Goal: Task Accomplishment & Management: Manage account settings

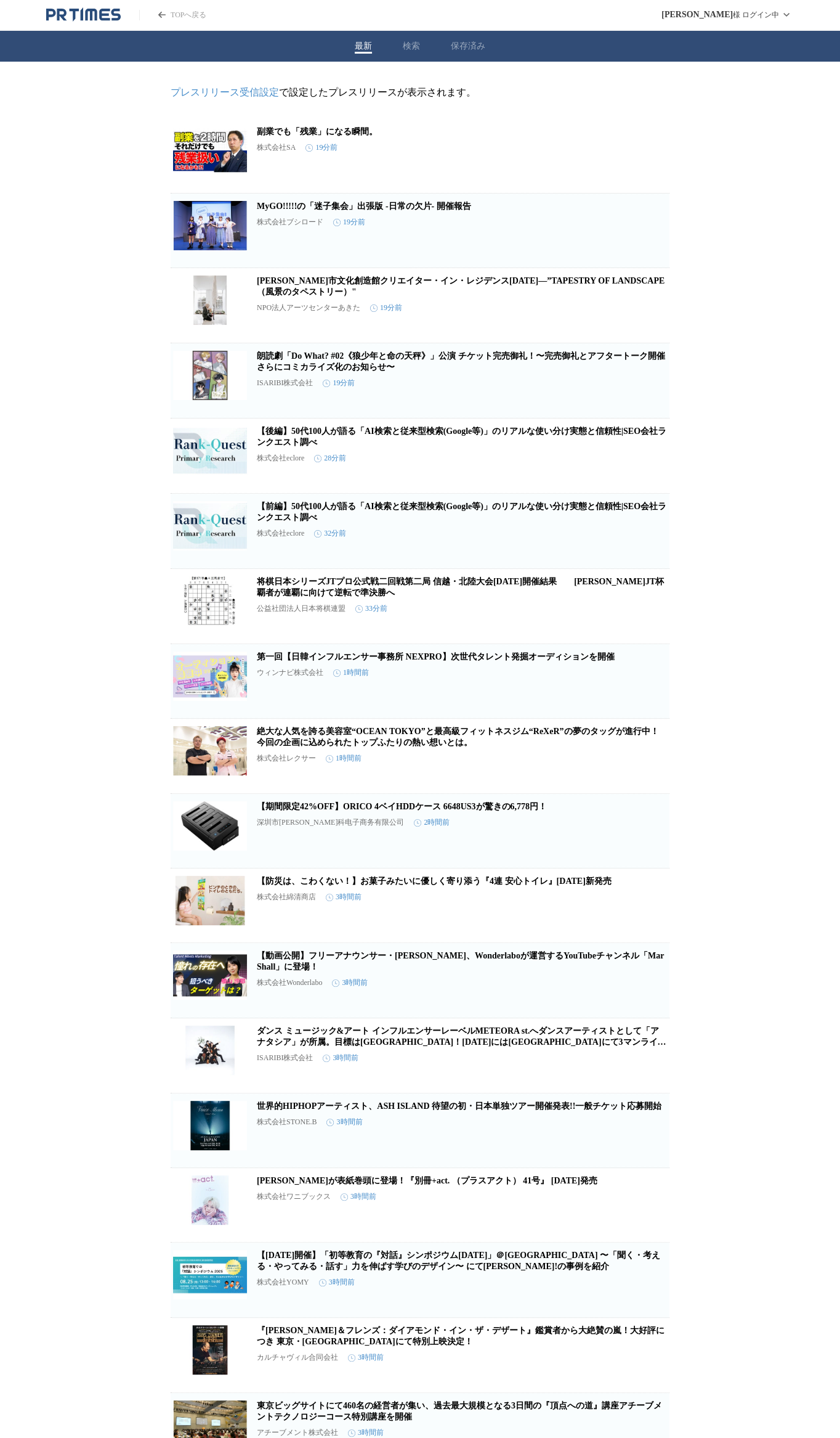
click at [607, 158] on icon "button" at bounding box center [605, 161] width 15 height 15
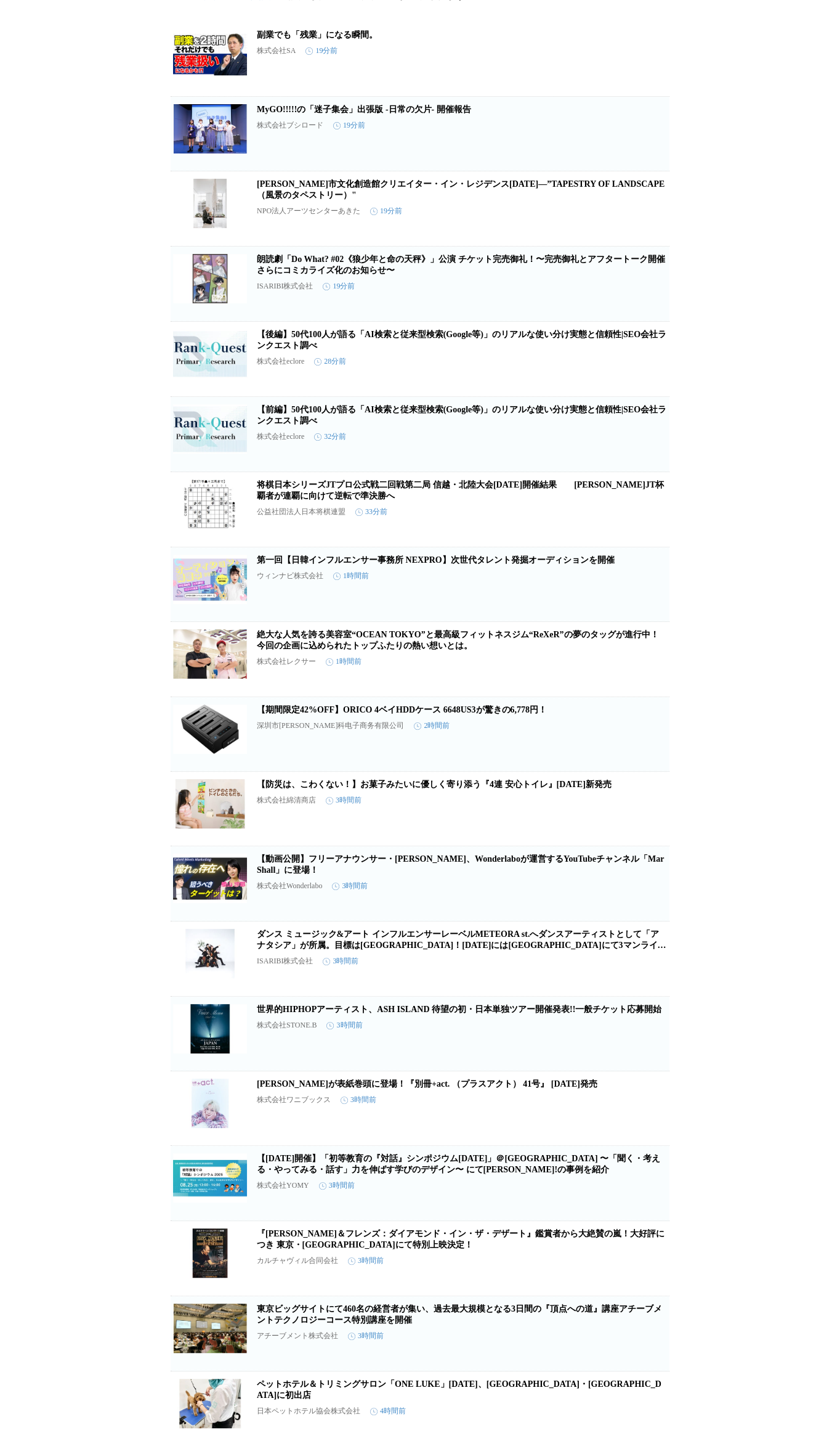
scroll to position [98, 0]
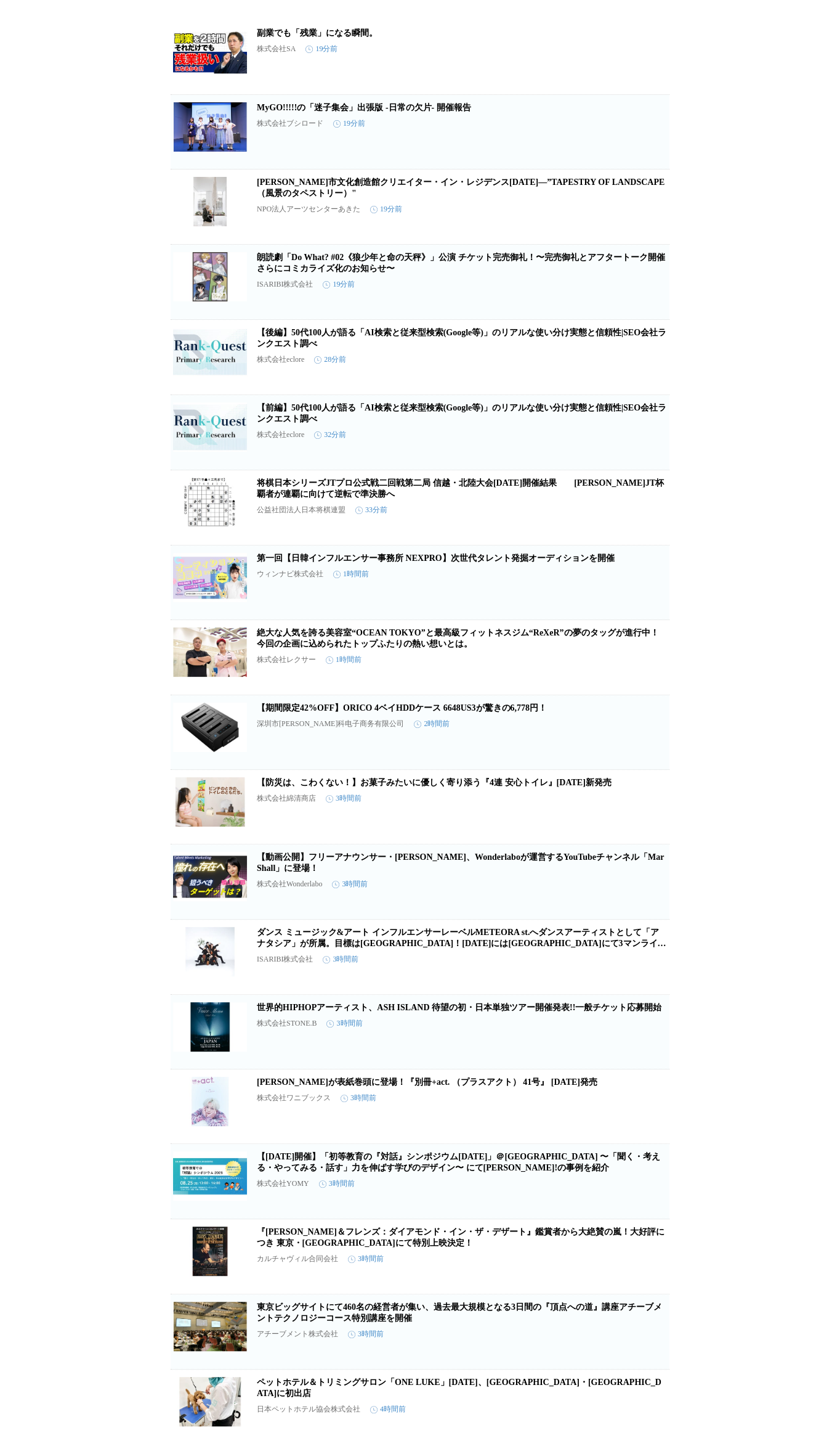
click at [604, 61] on icon "button" at bounding box center [605, 61] width 15 height 15
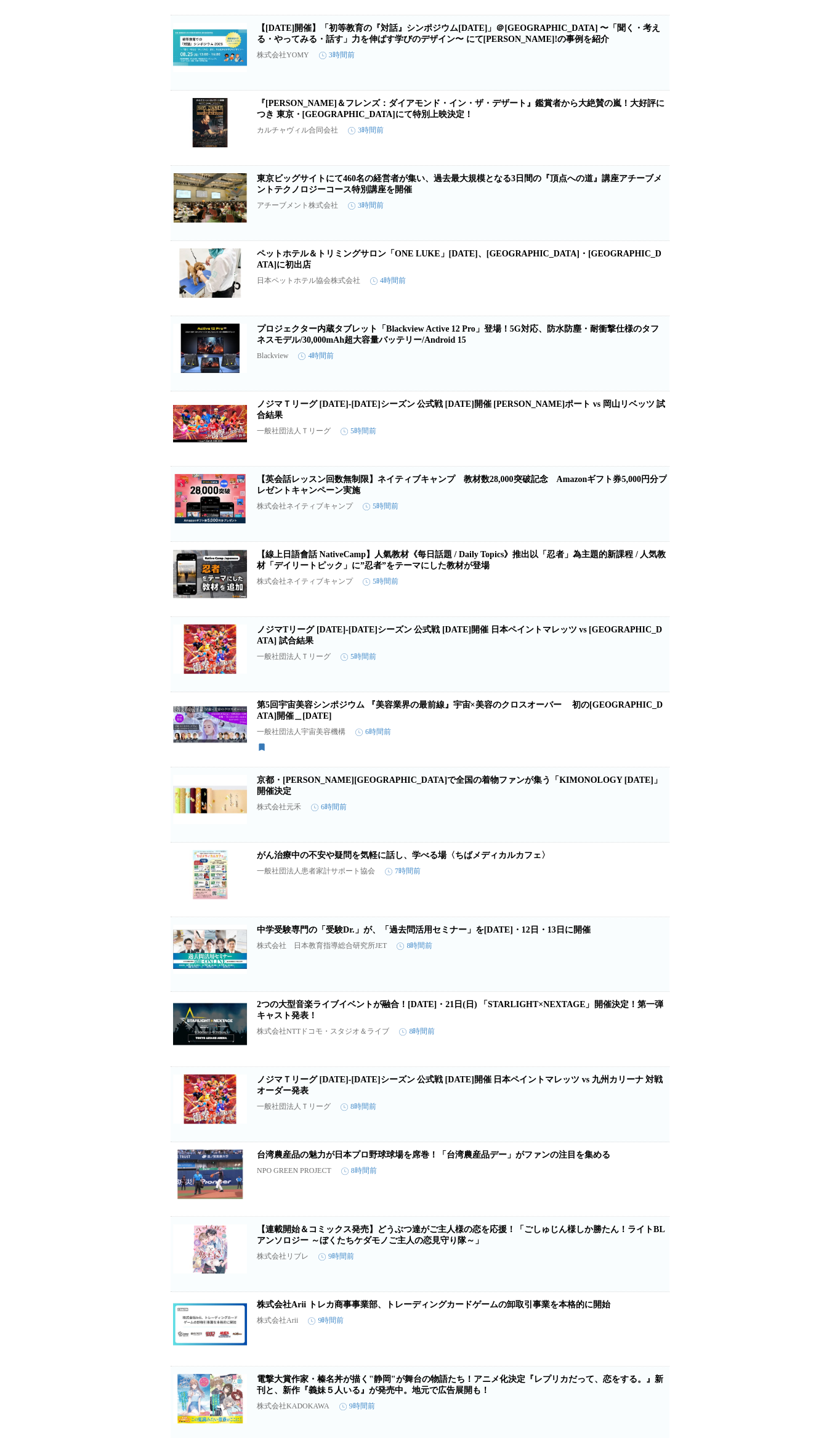
scroll to position [1232, 0]
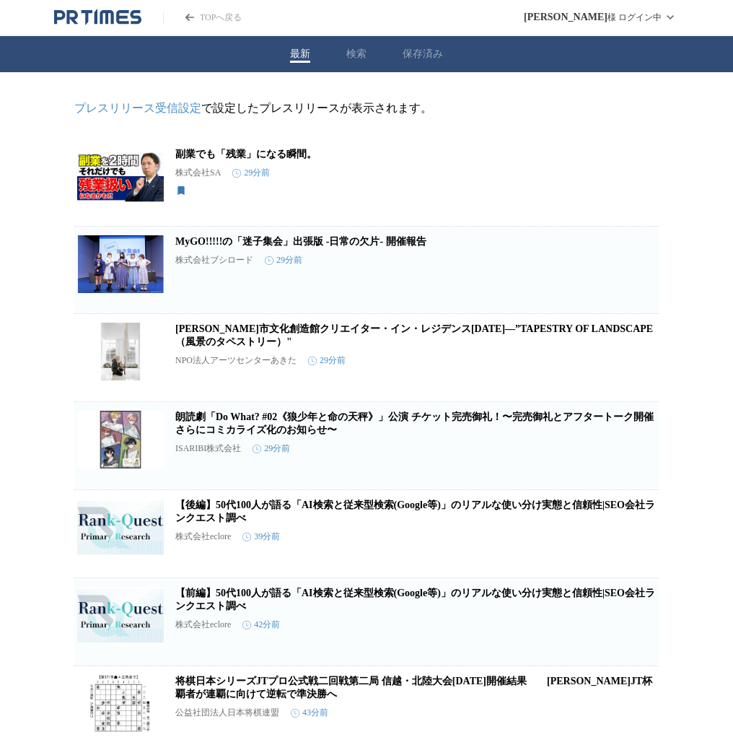
click at [409, 55] on button "保存済み" at bounding box center [423, 54] width 40 height 13
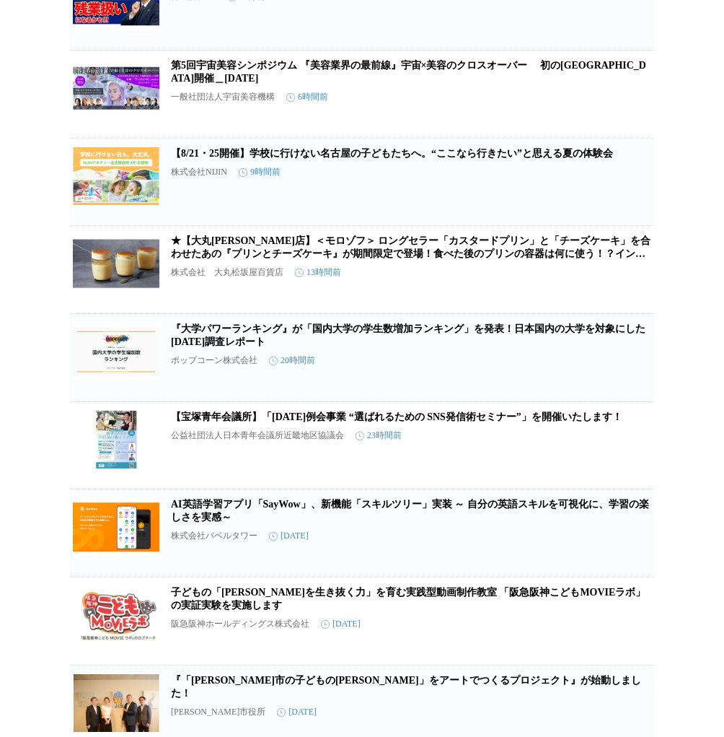
scroll to position [231, 0]
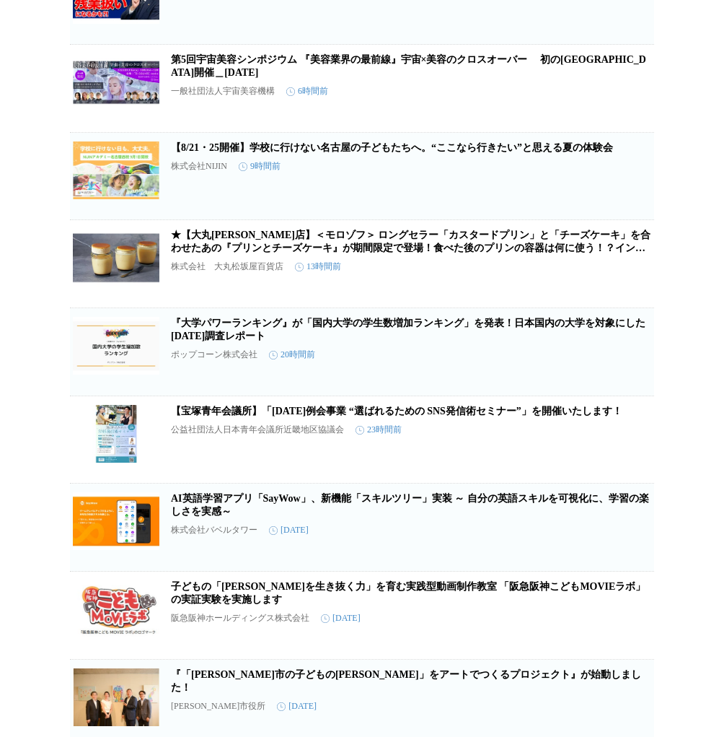
click at [398, 332] on link "『大学パワーランキング』が「国内大学の学生数増加ランキング」を発表！日本国内の大学を対象にした[DATE]調査レポート" at bounding box center [408, 330] width 475 height 24
